Goal: Information Seeking & Learning: Learn about a topic

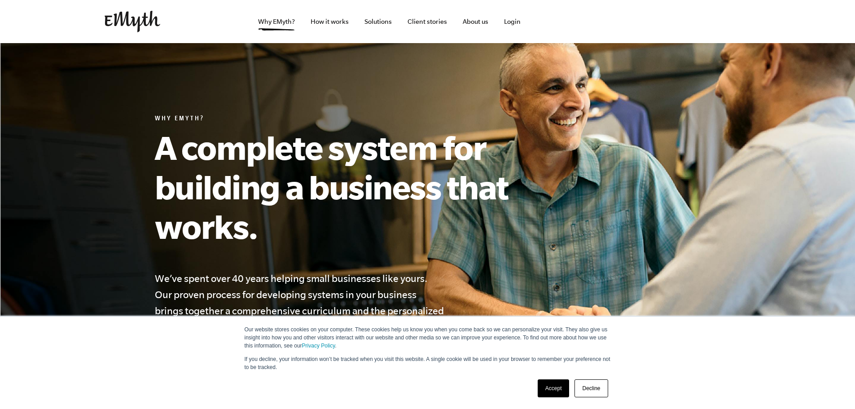
click at [554, 389] on link "Accept" at bounding box center [554, 388] width 32 height 18
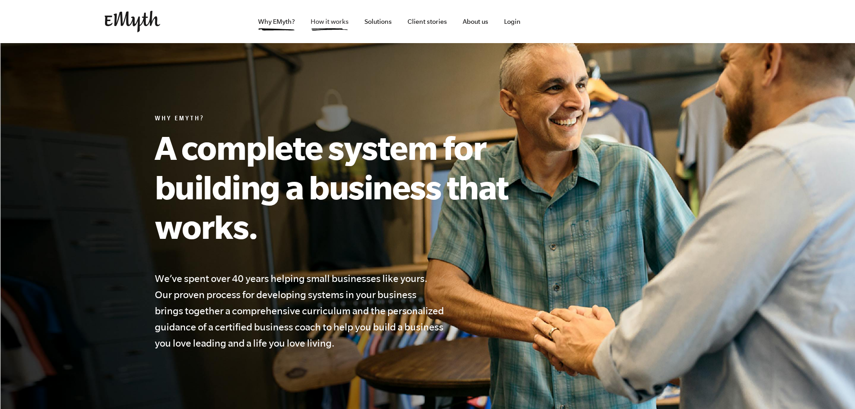
click at [331, 21] on link "How it works" at bounding box center [329, 21] width 53 height 43
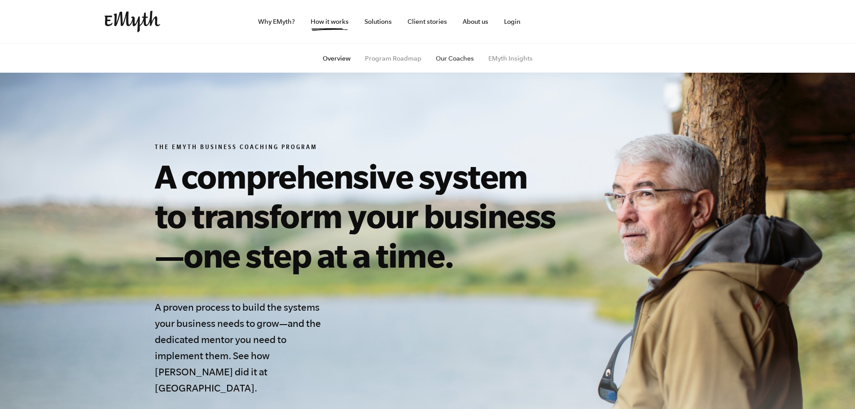
click at [450, 57] on link "Our Coaches" at bounding box center [455, 58] width 38 height 7
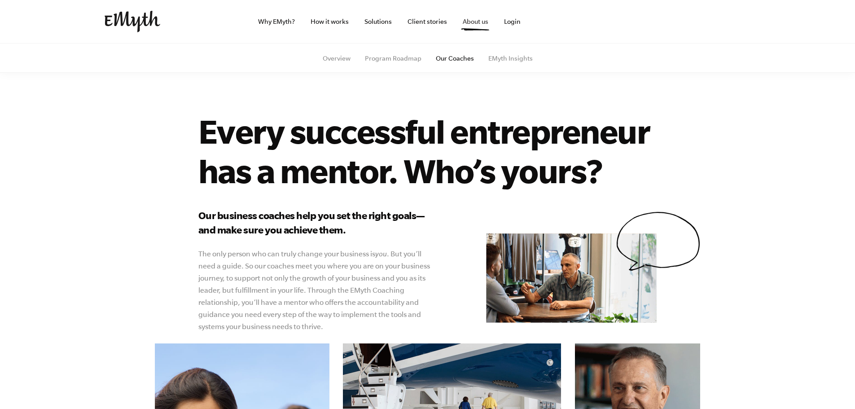
click at [479, 22] on link "About us" at bounding box center [476, 21] width 40 height 43
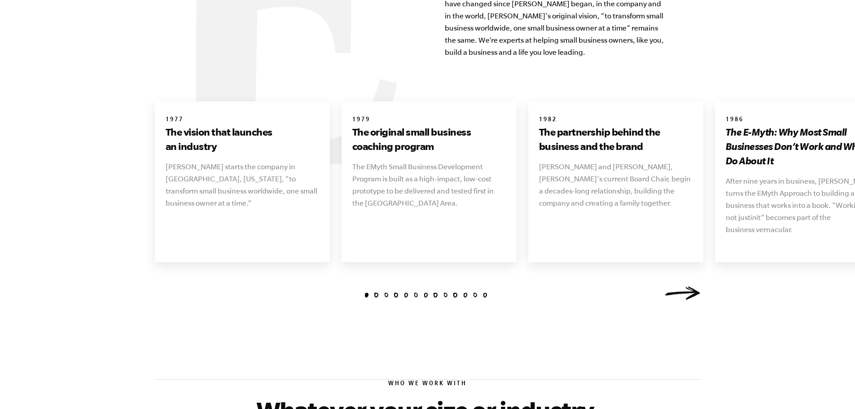
scroll to position [1091, 0]
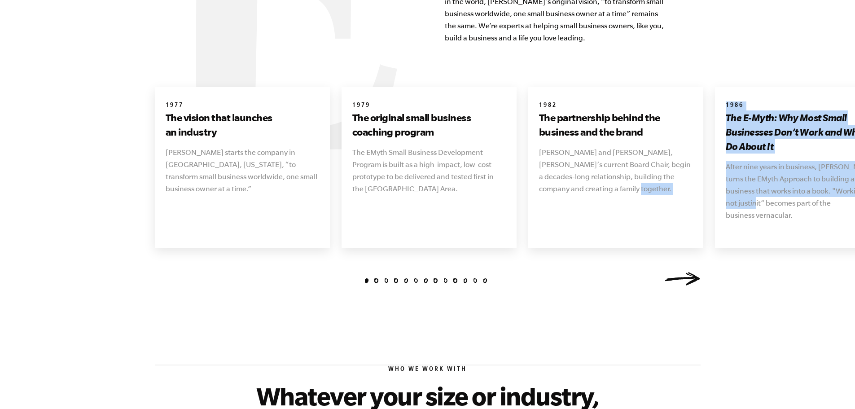
drag, startPoint x: 751, startPoint y: 194, endPoint x: 709, endPoint y: 193, distance: 42.6
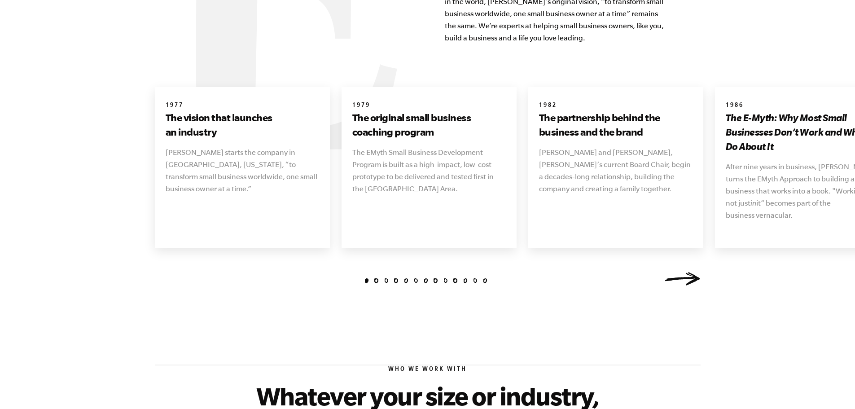
click at [811, 248] on div "1 2 3 4 5 6 7 8 9 10 11 12 13 1977 The vision that launches an industry Michael…" at bounding box center [427, 186] width 855 height 213
click at [687, 272] on link "Next" at bounding box center [683, 278] width 36 height 13
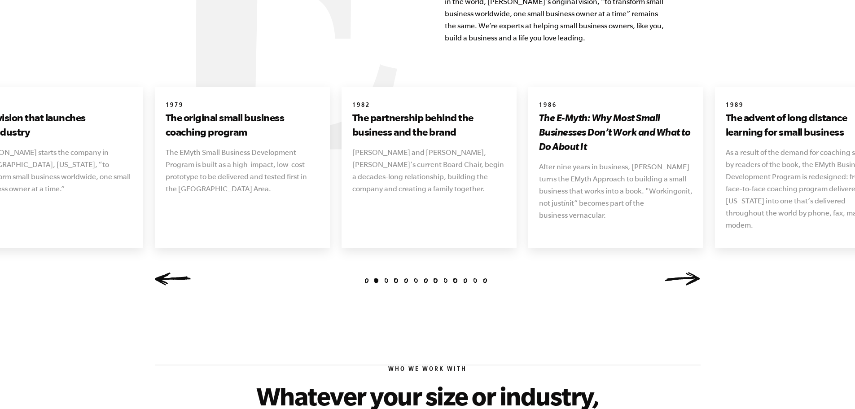
click at [687, 272] on link "Next" at bounding box center [683, 278] width 36 height 13
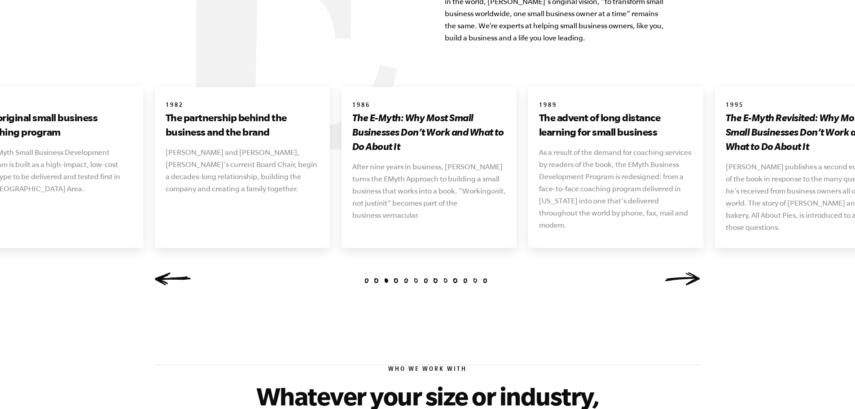
click at [689, 272] on link "Next" at bounding box center [683, 278] width 36 height 13
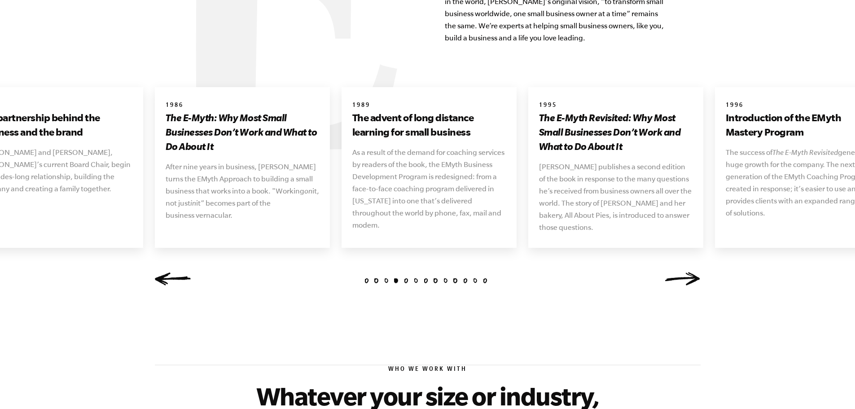
click at [689, 272] on link "Next" at bounding box center [683, 278] width 36 height 13
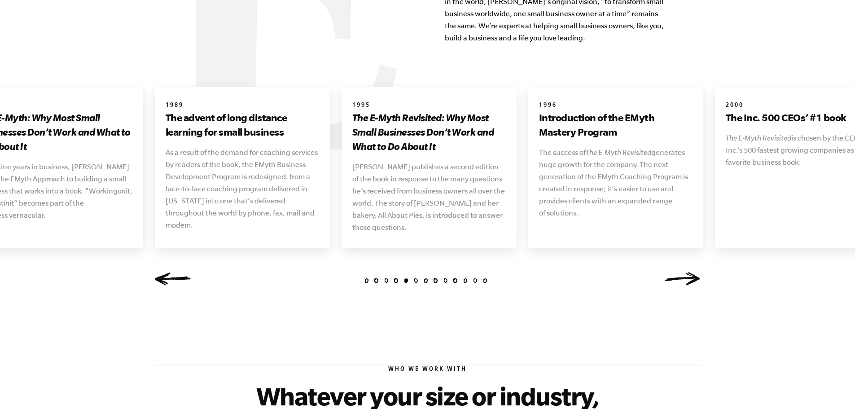
click at [689, 272] on link "Next" at bounding box center [683, 278] width 36 height 13
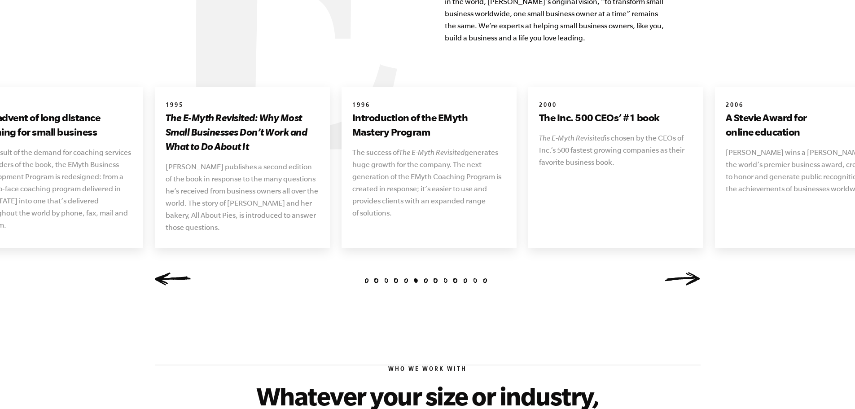
click at [689, 272] on link "Next" at bounding box center [683, 278] width 36 height 13
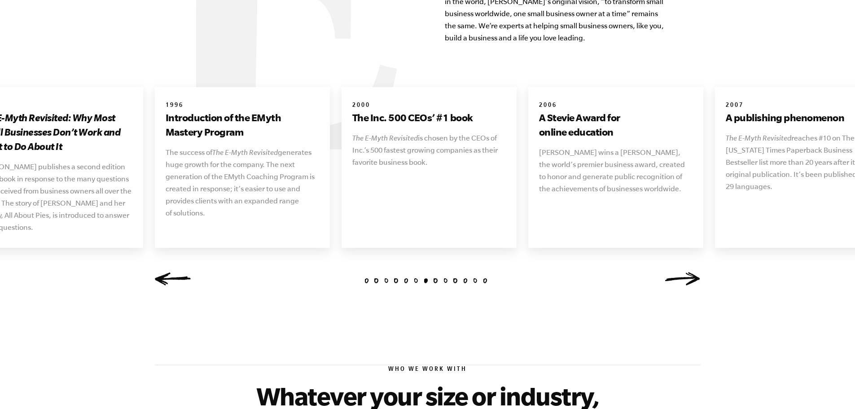
click at [689, 272] on link "Next" at bounding box center [683, 278] width 36 height 13
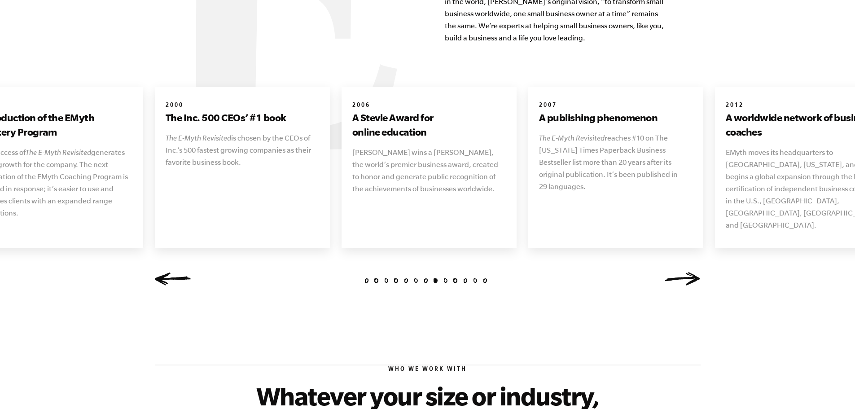
click at [689, 272] on link "Next" at bounding box center [683, 278] width 36 height 13
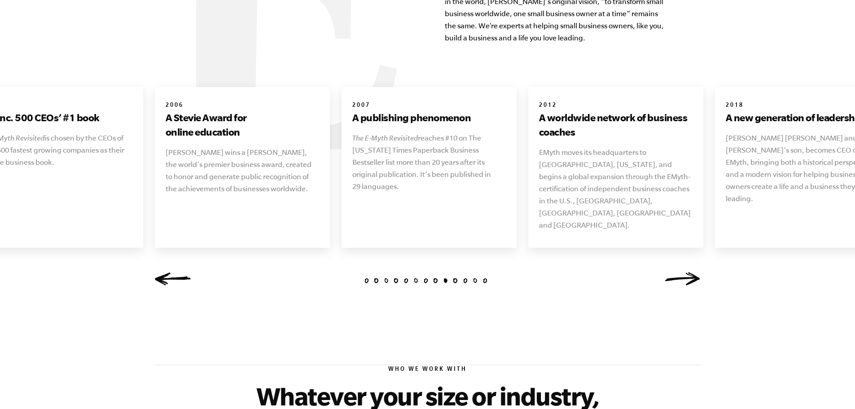
click at [689, 272] on link "Next" at bounding box center [683, 278] width 36 height 13
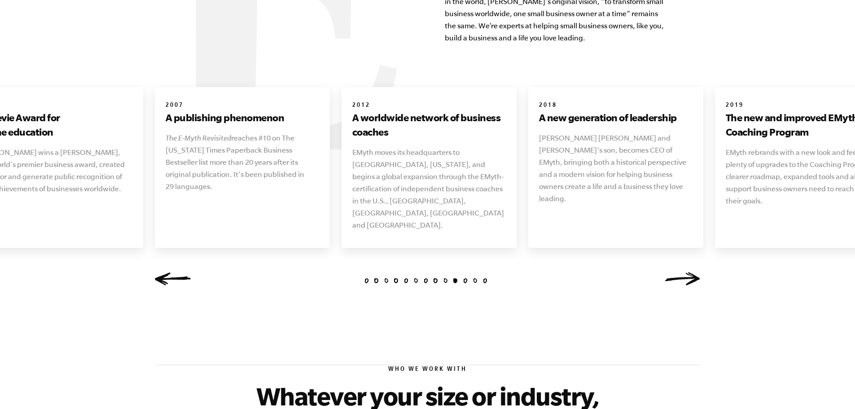
click at [689, 272] on link "Next" at bounding box center [683, 278] width 36 height 13
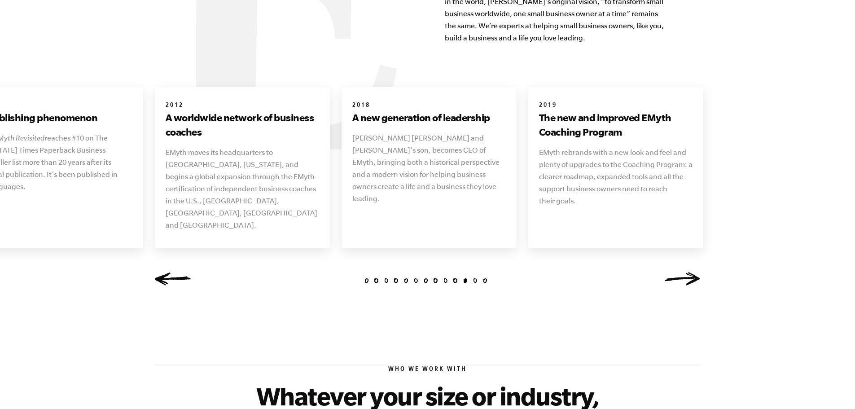
click at [689, 272] on link "Next" at bounding box center [683, 278] width 36 height 13
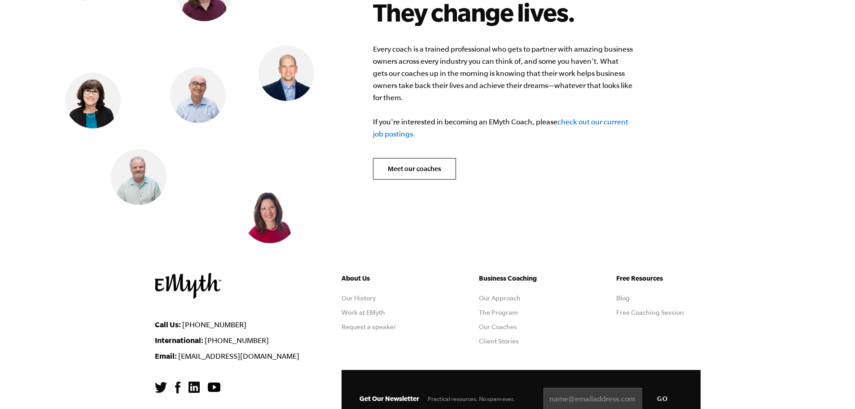
scroll to position [3630, 0]
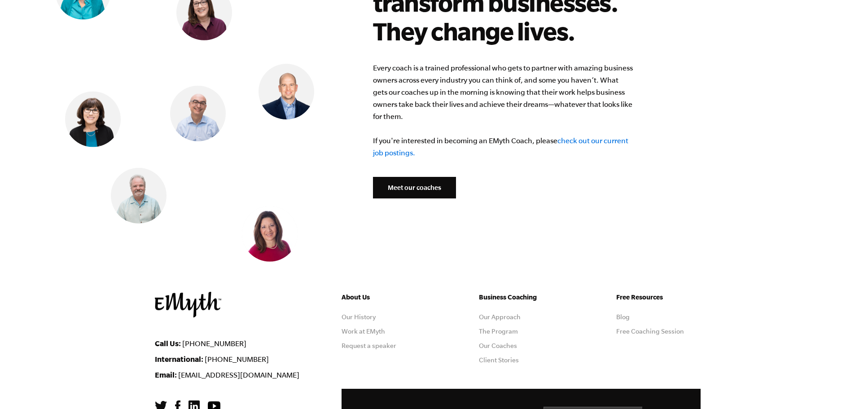
click at [417, 179] on link "Meet our coaches" at bounding box center [414, 188] width 83 height 22
